Goal: Information Seeking & Learning: Learn about a topic

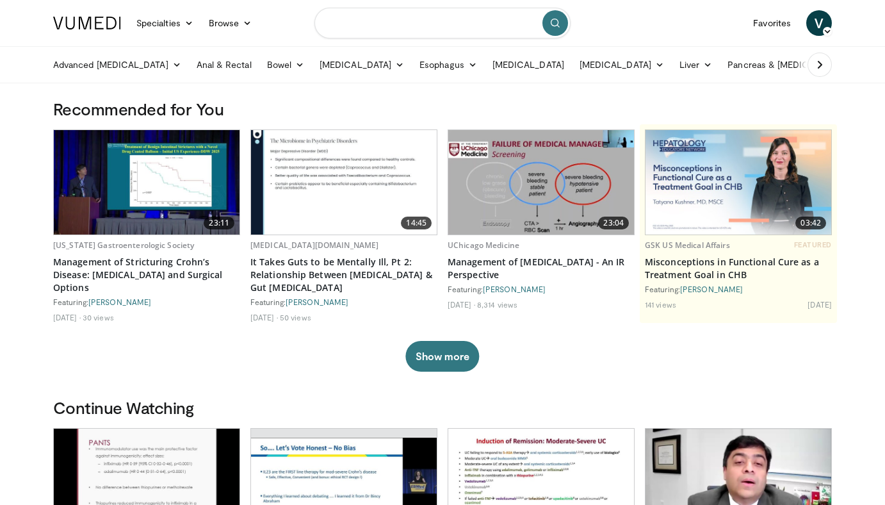
click at [408, 21] on input "Search topics, interventions" at bounding box center [442, 23] width 256 height 31
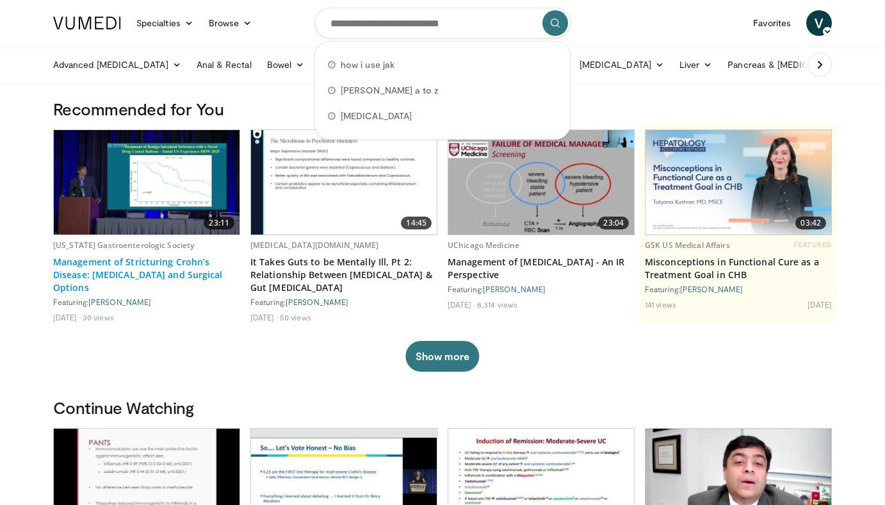
click at [118, 258] on link "Management of Stricturing Crohn’s Disease: Endoscopic and Surgical Options" at bounding box center [146, 274] width 187 height 38
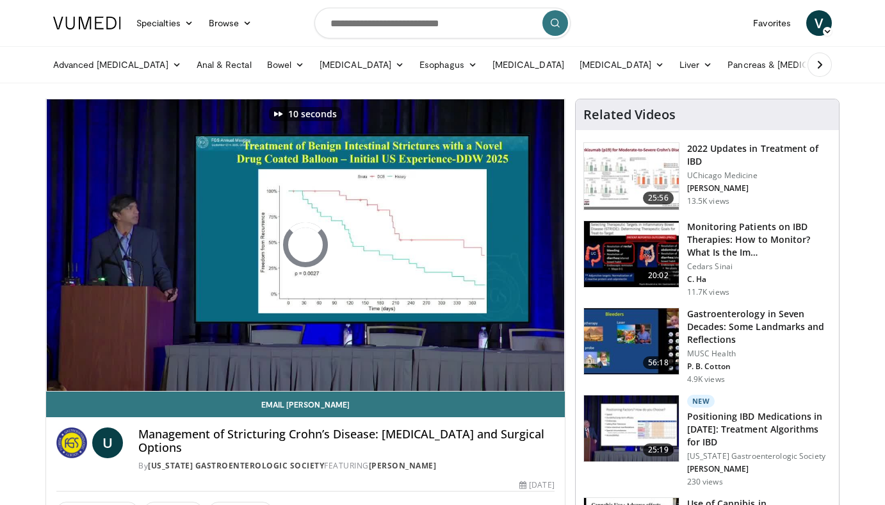
scroll to position [26, 0]
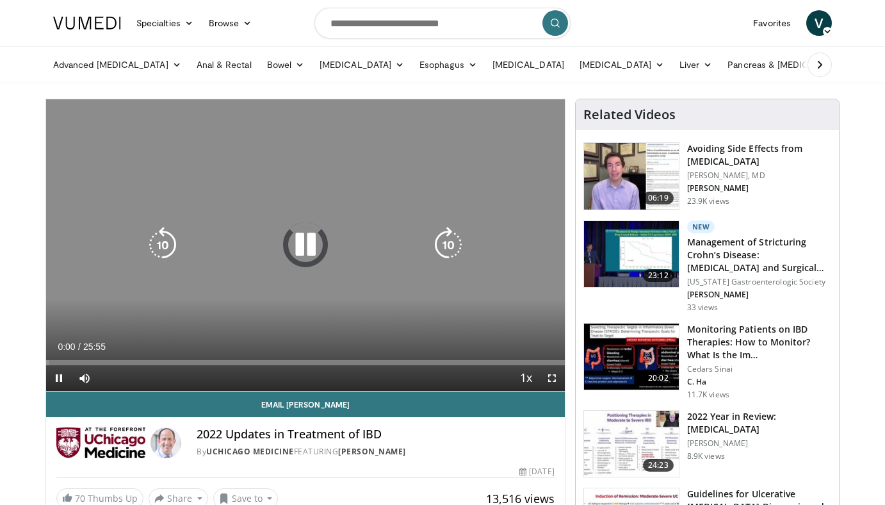
click at [303, 243] on icon "Video Player" at bounding box center [305, 245] width 36 height 36
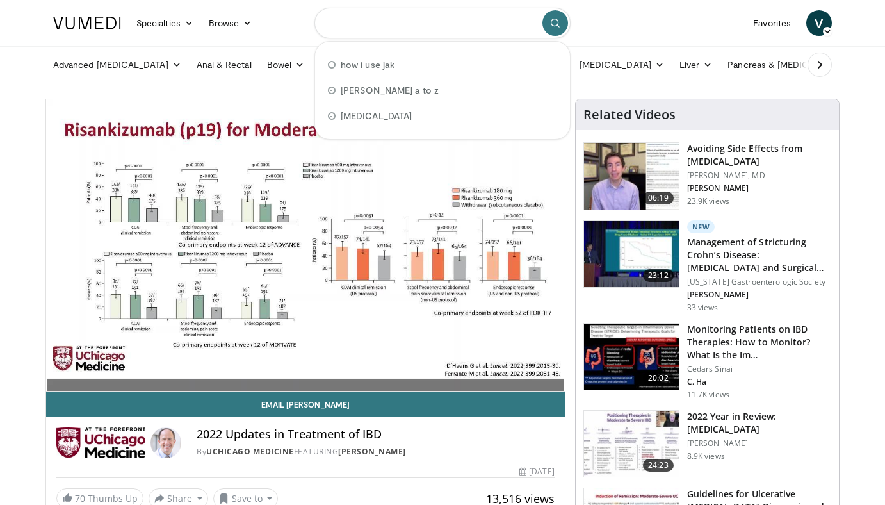
click at [380, 22] on input "Search topics, interventions" at bounding box center [442, 23] width 256 height 31
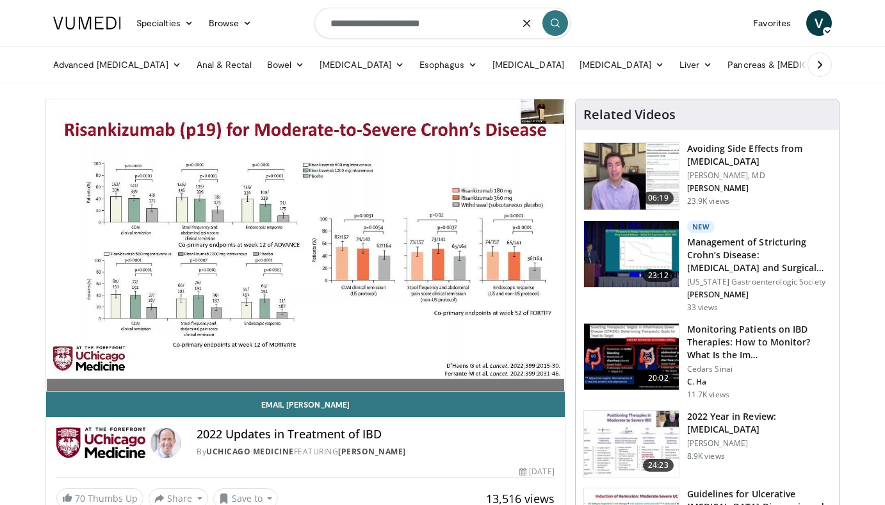
click at [358, 23] on input "**********" at bounding box center [442, 23] width 256 height 31
type input "**********"
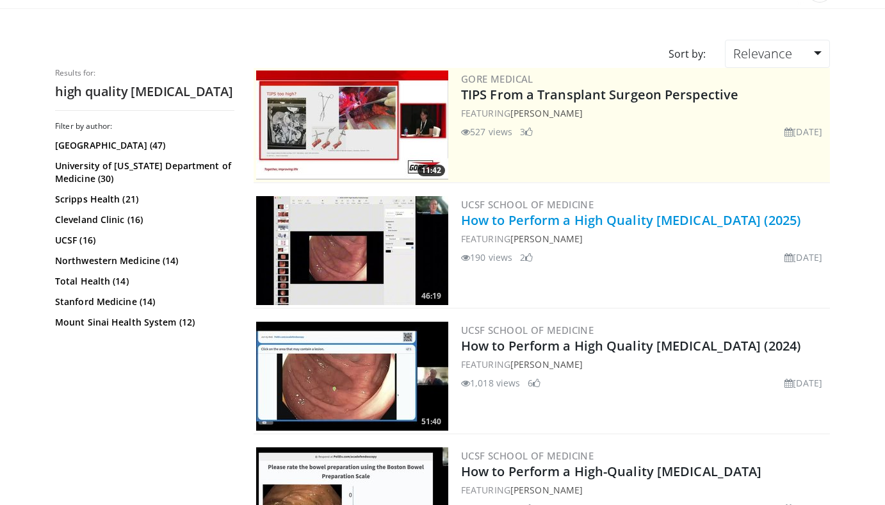
scroll to position [76, 0]
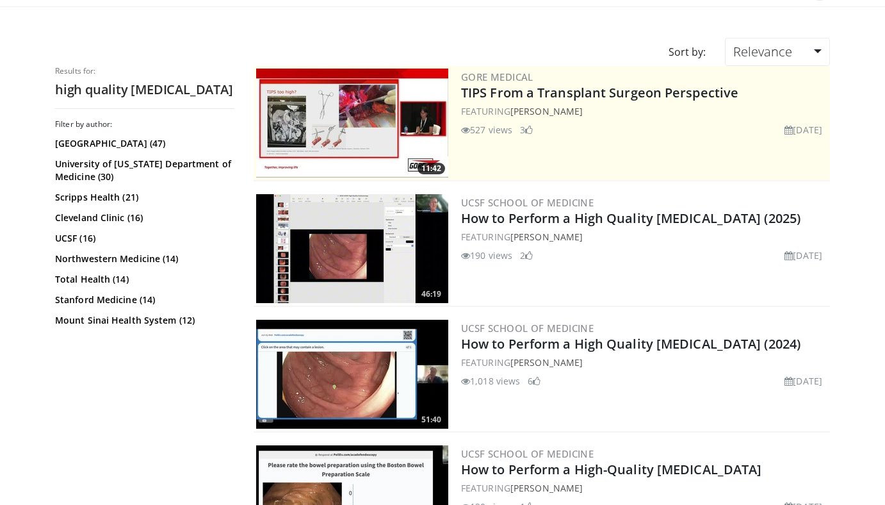
click at [350, 266] on img at bounding box center [352, 248] width 192 height 109
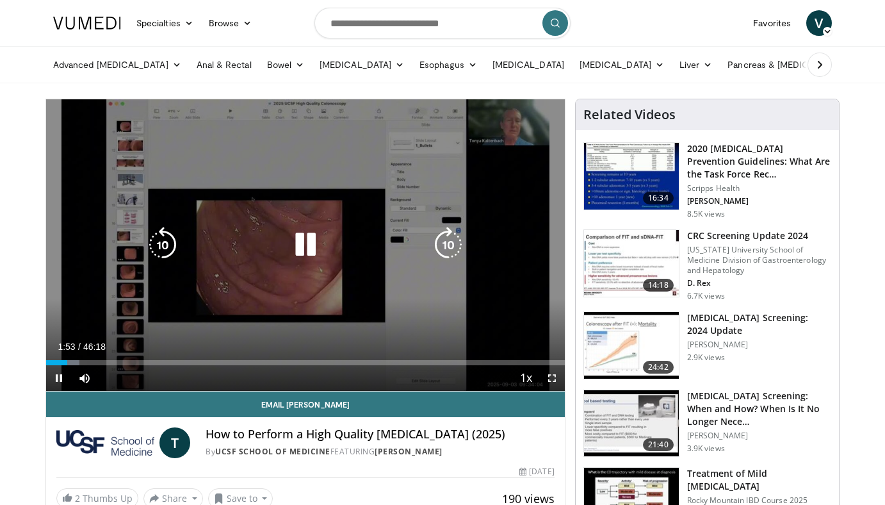
click at [313, 209] on div "10 seconds Tap to unmute" at bounding box center [305, 244] width 519 height 291
click at [311, 234] on icon "Video Player" at bounding box center [305, 245] width 36 height 36
click at [298, 235] on icon "Video Player" at bounding box center [305, 245] width 36 height 36
